Goal: Participate in discussion: Engage in conversation with other users on a specific topic

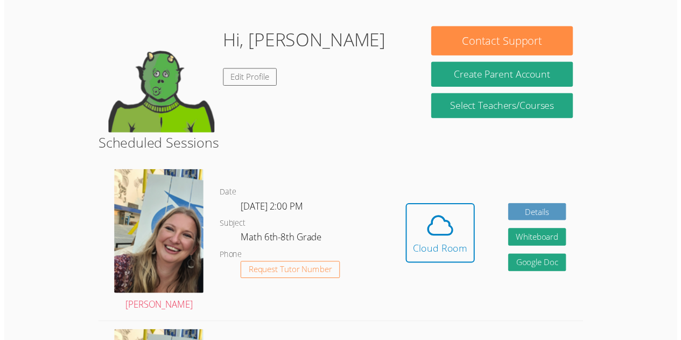
scroll to position [149, 0]
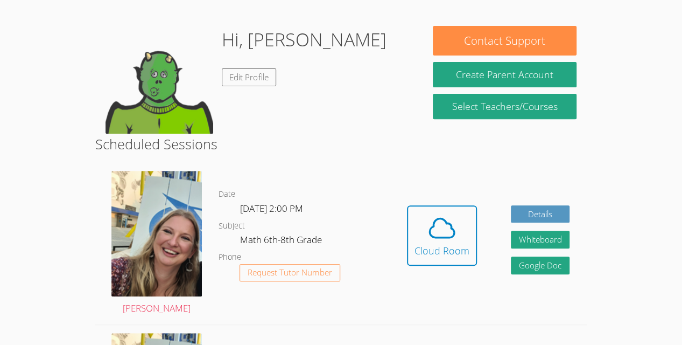
click at [157, 78] on img at bounding box center [160, 80] width 108 height 108
click at [439, 234] on icon at bounding box center [442, 228] width 30 height 30
click at [427, 239] on icon at bounding box center [442, 228] width 30 height 30
click at [449, 235] on icon at bounding box center [442, 228] width 30 height 30
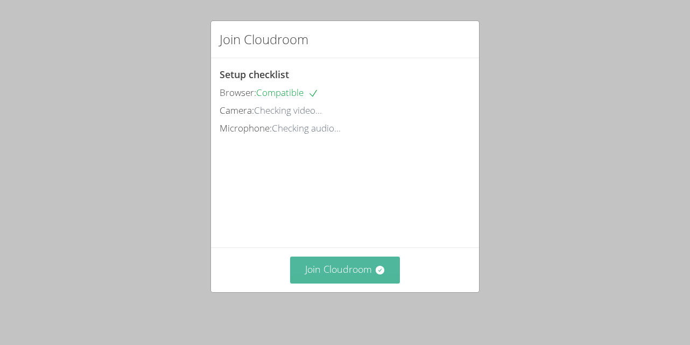
click at [356, 281] on button "Join Cloudroom" at bounding box center [345, 269] width 110 height 26
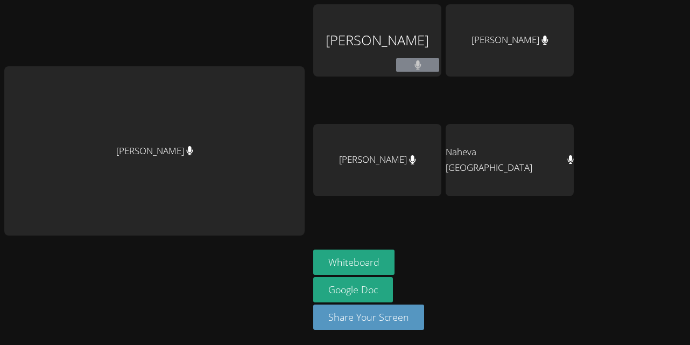
click at [439, 69] on button at bounding box center [417, 64] width 43 height 13
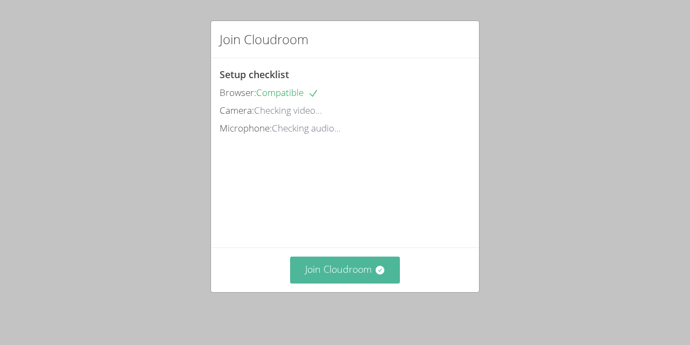
click at [347, 268] on button "Join Cloudroom" at bounding box center [345, 269] width 110 height 26
click at [375, 274] on icon at bounding box center [379, 269] width 9 height 9
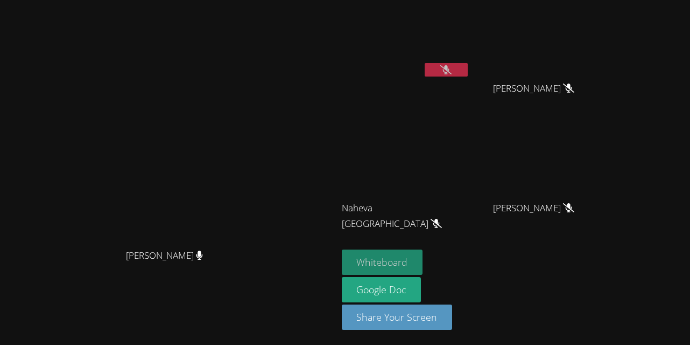
click at [418, 270] on button "Whiteboard" at bounding box center [382, 261] width 81 height 25
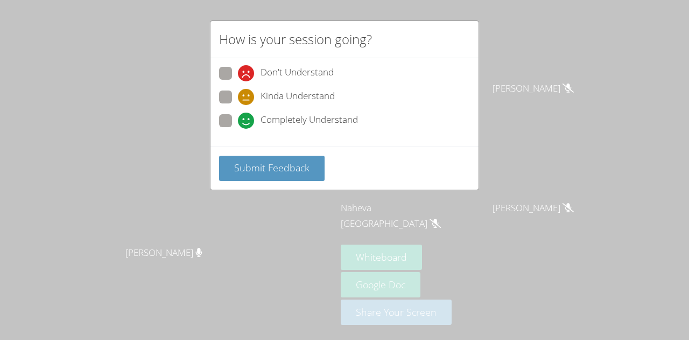
click at [238, 81] on span at bounding box center [238, 81] width 0 height 0
click at [238, 74] on input "Don't Understand" at bounding box center [242, 71] width 9 height 9
radio input "true"
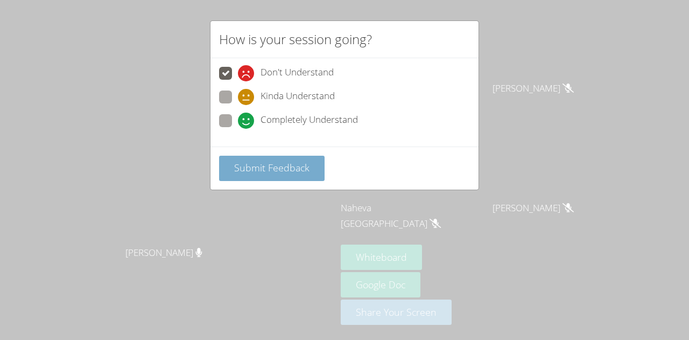
click at [284, 162] on span "Submit Feedback" at bounding box center [271, 167] width 75 height 13
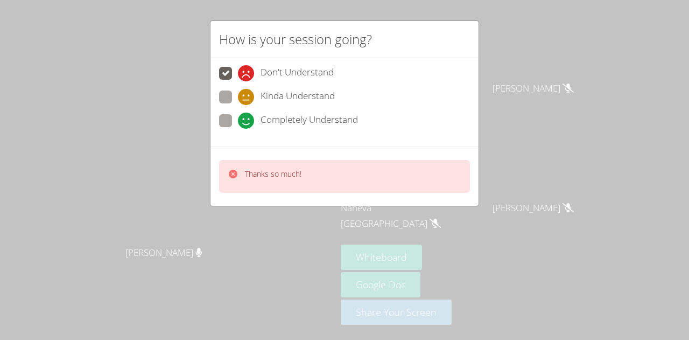
drag, startPoint x: 261, startPoint y: 153, endPoint x: 251, endPoint y: 87, distance: 66.9
drag, startPoint x: 251, startPoint y: 87, endPoint x: 242, endPoint y: 91, distance: 9.4
click at [242, 91] on icon at bounding box center [246, 97] width 16 height 16
click at [242, 91] on input "Kinda Understand" at bounding box center [242, 94] width 9 height 9
radio input "true"
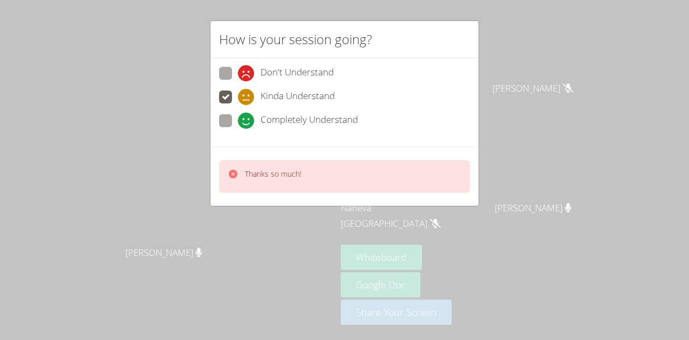
click at [238, 129] on span at bounding box center [238, 129] width 0 height 0
click at [238, 123] on input "Completely Understand" at bounding box center [242, 118] width 9 height 9
radio input "true"
